Goal: Task Accomplishment & Management: Use online tool/utility

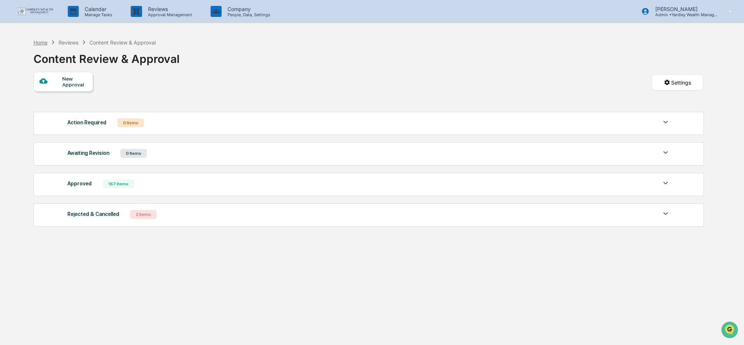
click at [36, 39] on div "Home" at bounding box center [41, 42] width 14 height 6
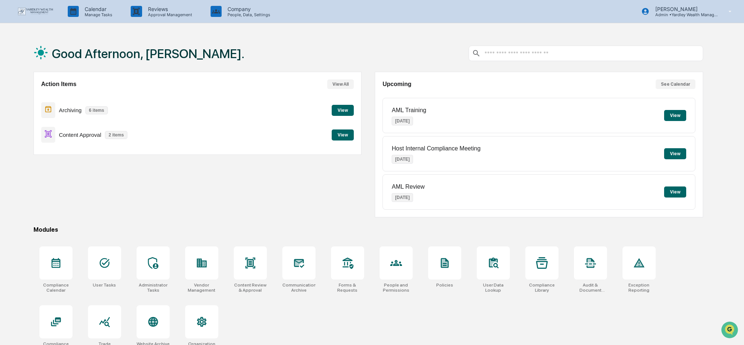
click at [341, 136] on button "View" at bounding box center [343, 135] width 22 height 11
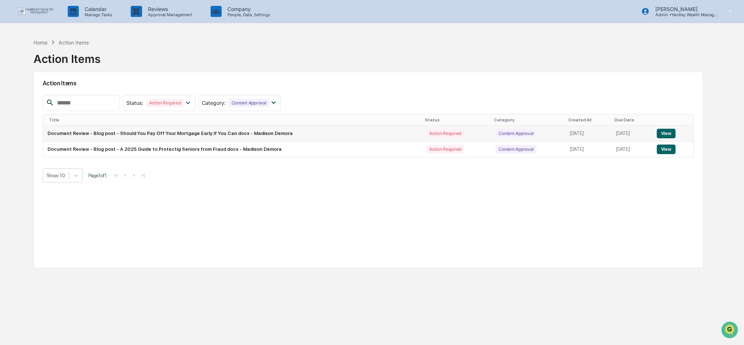
click at [668, 134] on button "View" at bounding box center [666, 134] width 19 height 10
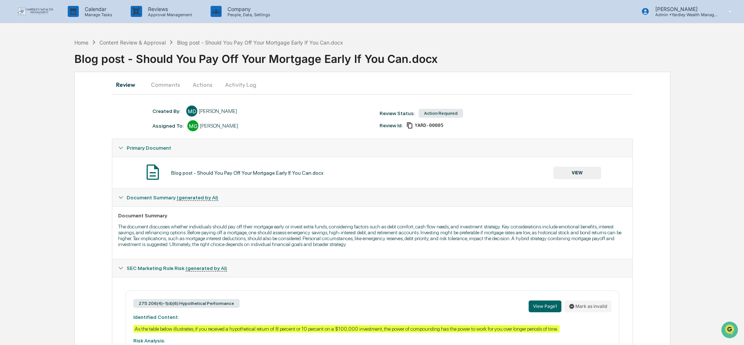
click at [200, 84] on button "Actions" at bounding box center [202, 85] width 33 height 18
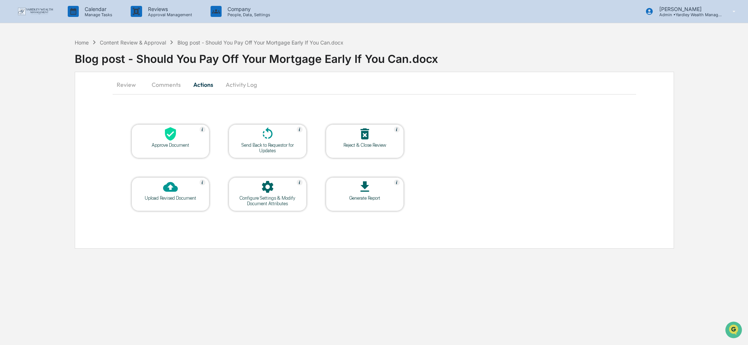
click at [166, 132] on icon at bounding box center [170, 134] width 11 height 14
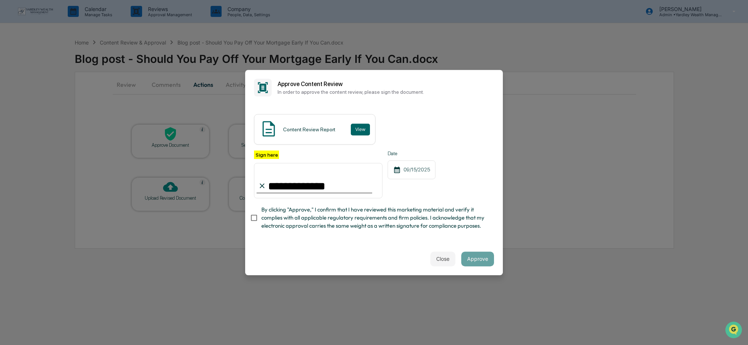
type input "**********"
click at [479, 255] on button "Approve" at bounding box center [477, 259] width 33 height 15
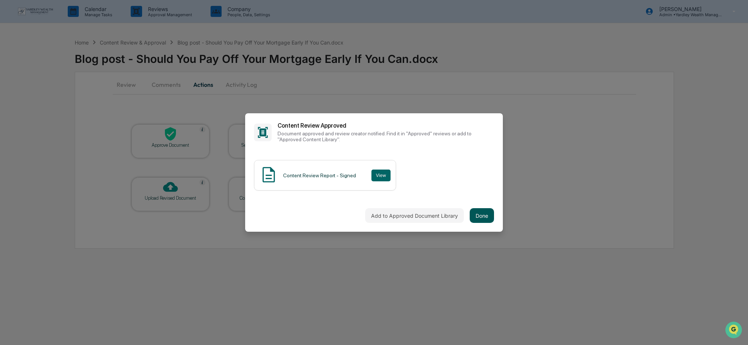
click at [482, 217] on button "Done" at bounding box center [482, 215] width 24 height 15
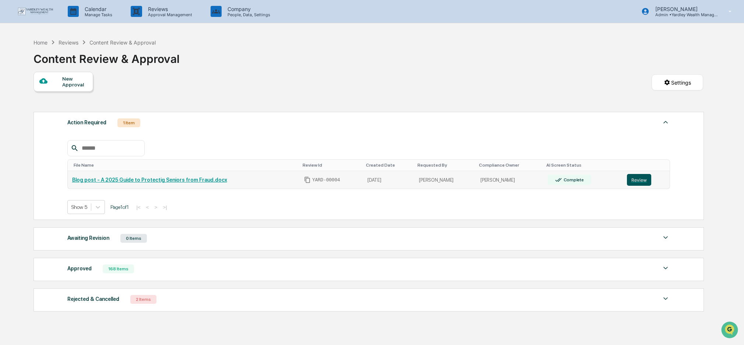
click at [644, 180] on button "Review" at bounding box center [639, 180] width 24 height 12
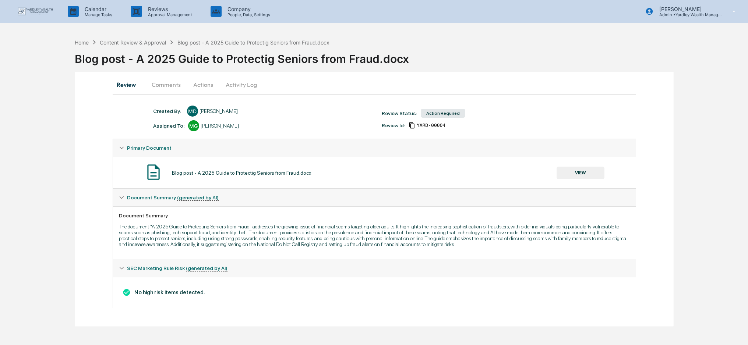
click at [204, 84] on button "Actions" at bounding box center [203, 85] width 33 height 18
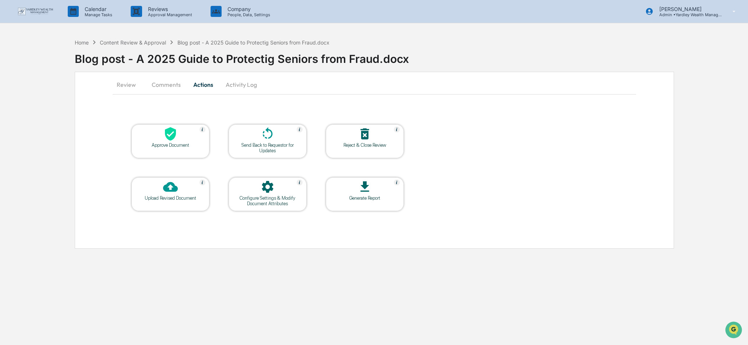
click at [169, 143] on div "Approve Document" at bounding box center [170, 146] width 66 height 6
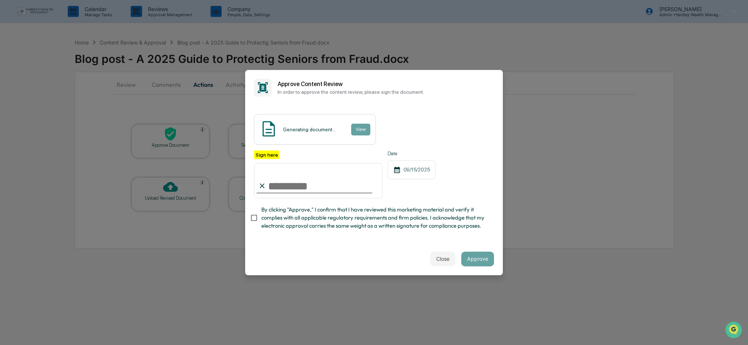
click at [296, 183] on input "Sign here" at bounding box center [318, 180] width 129 height 35
type input "**********"
click at [478, 256] on button "Approve" at bounding box center [477, 259] width 33 height 15
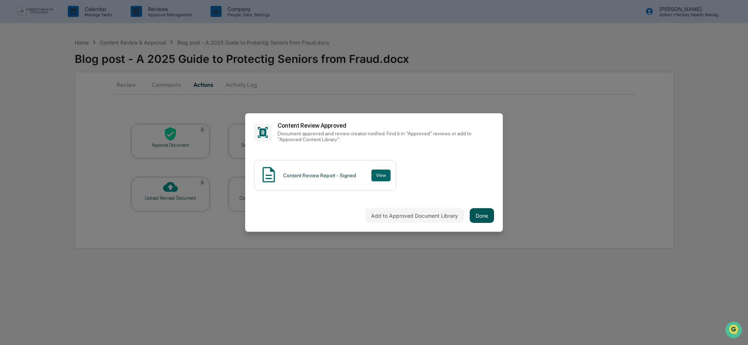
click at [482, 219] on button "Done" at bounding box center [482, 215] width 24 height 15
